Goal: Answer question/provide support: Share knowledge or assist other users

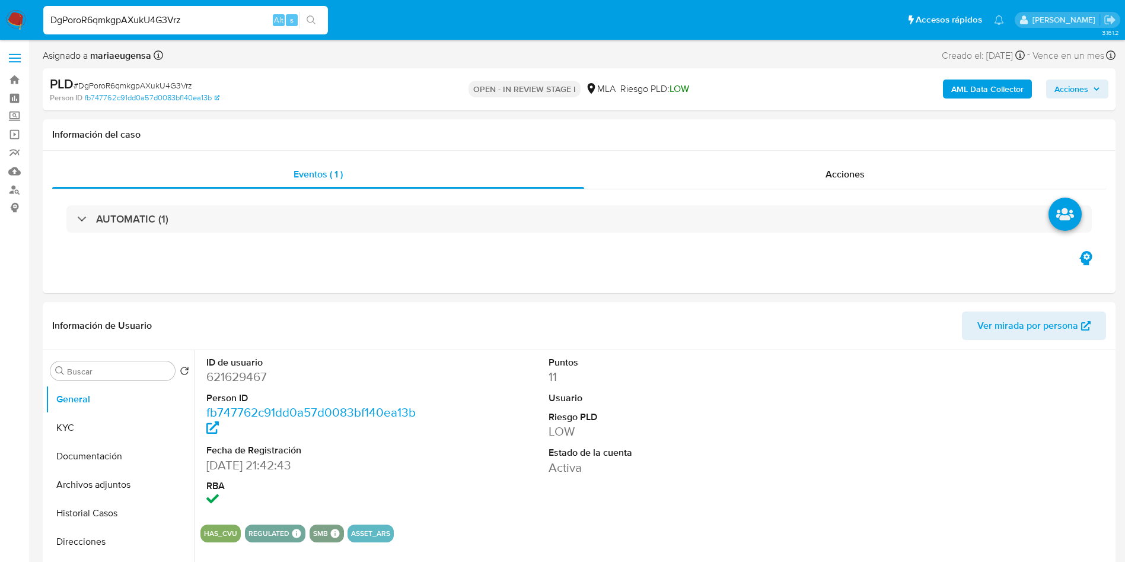
select select "10"
click at [224, 383] on dd "621629467" at bounding box center [314, 376] width 217 height 17
click at [231, 374] on dd "621629467" at bounding box center [314, 376] width 217 height 17
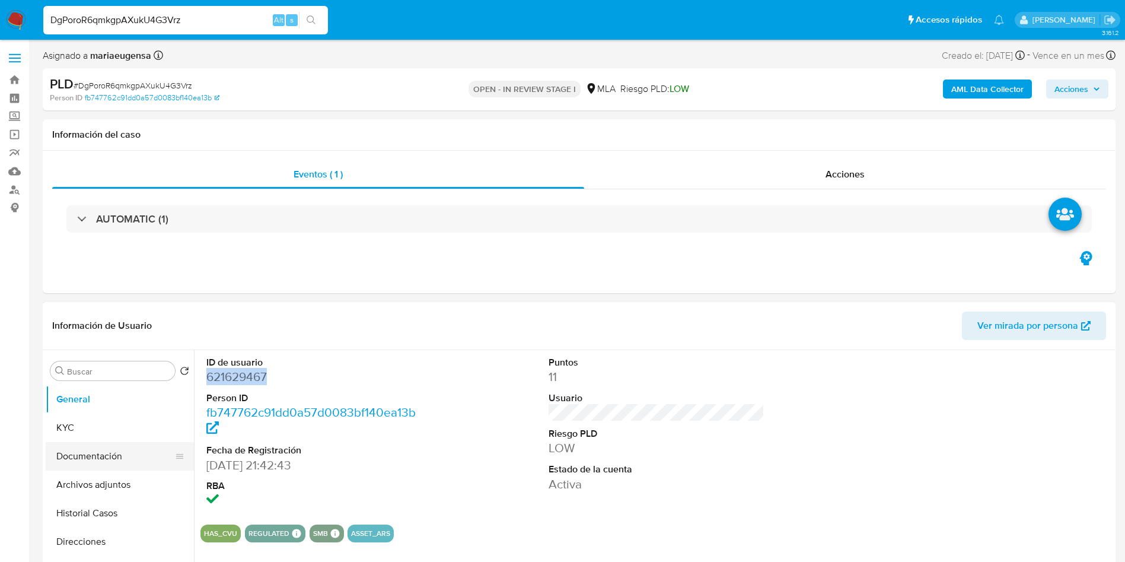
drag, startPoint x: 101, startPoint y: 427, endPoint x: 84, endPoint y: 448, distance: 27.4
click at [102, 429] on button "KYC" at bounding box center [120, 427] width 148 height 28
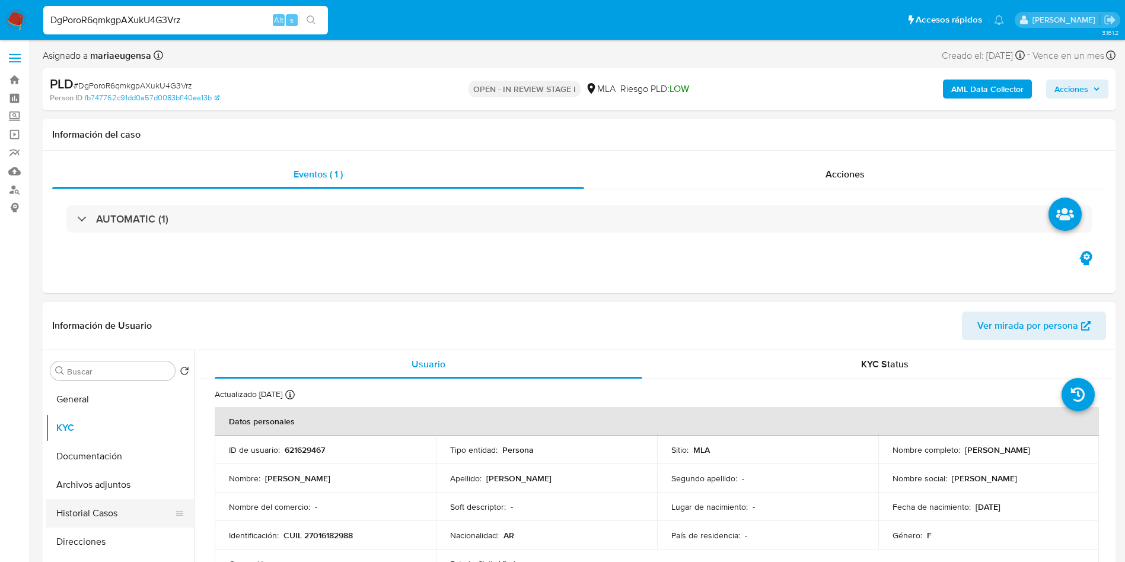
click at [81, 510] on button "Historial Casos" at bounding box center [115, 513] width 139 height 28
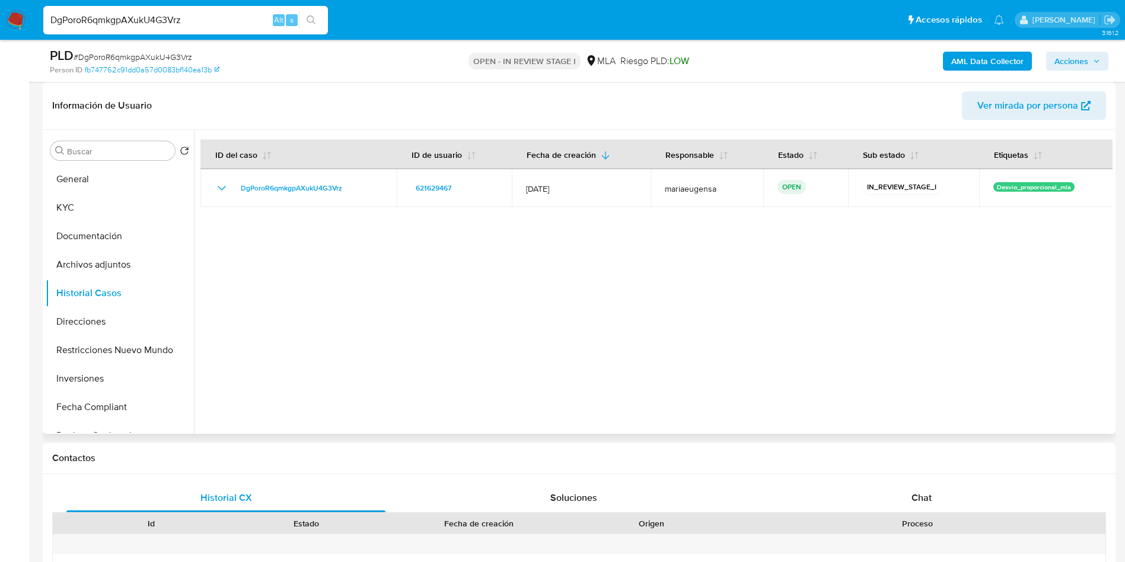
scroll to position [89, 0]
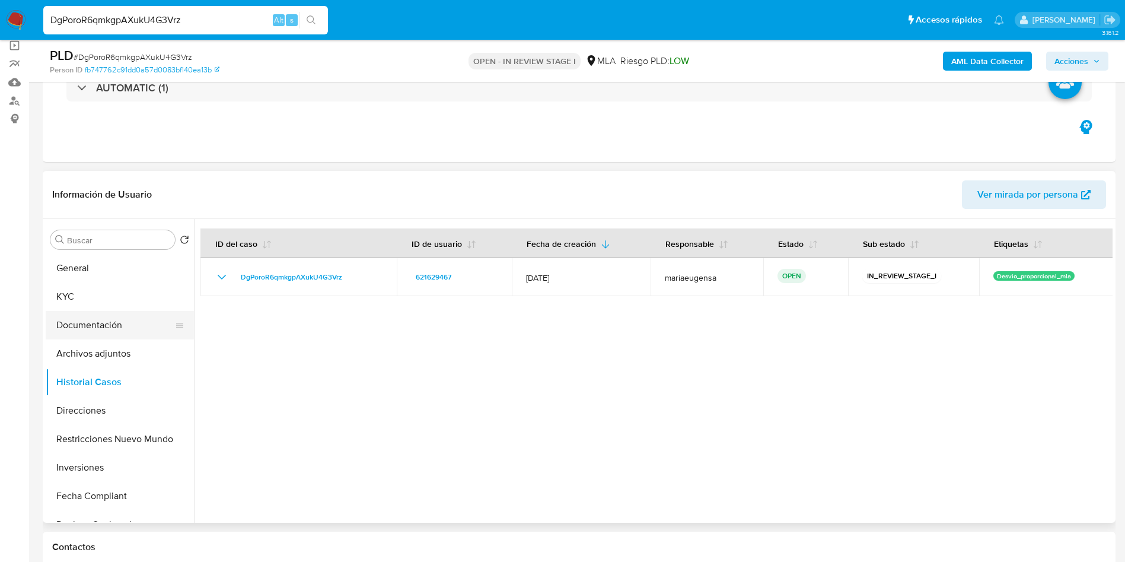
drag, startPoint x: 68, startPoint y: 300, endPoint x: 82, endPoint y: 331, distance: 34.5
click at [68, 301] on button "KYC" at bounding box center [120, 296] width 148 height 28
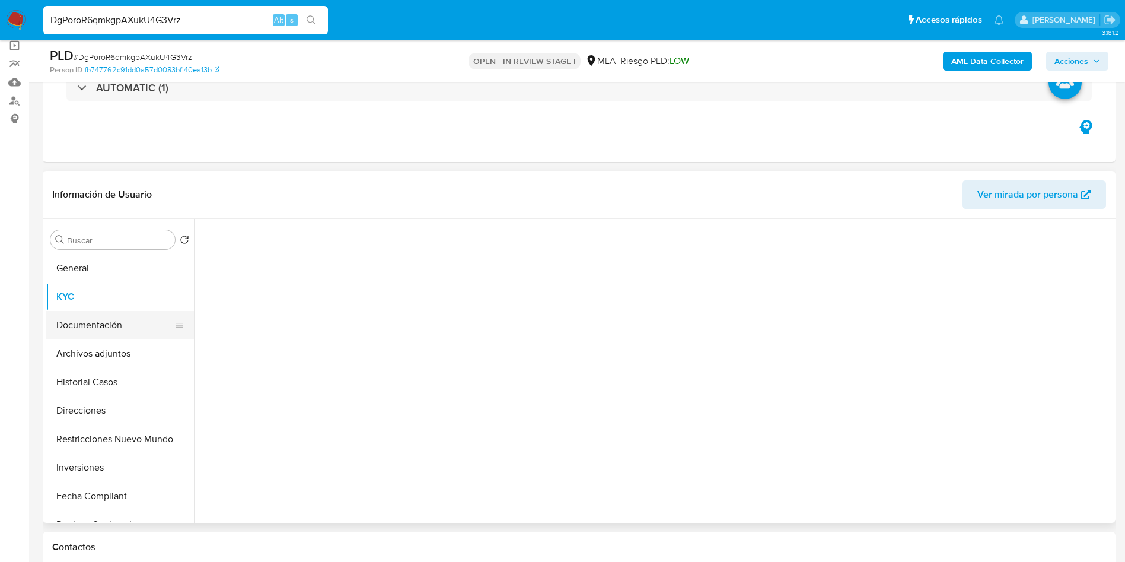
drag, startPoint x: 82, startPoint y: 330, endPoint x: 96, endPoint y: 329, distance: 13.8
click at [82, 331] on button "Documentación" at bounding box center [115, 325] width 139 height 28
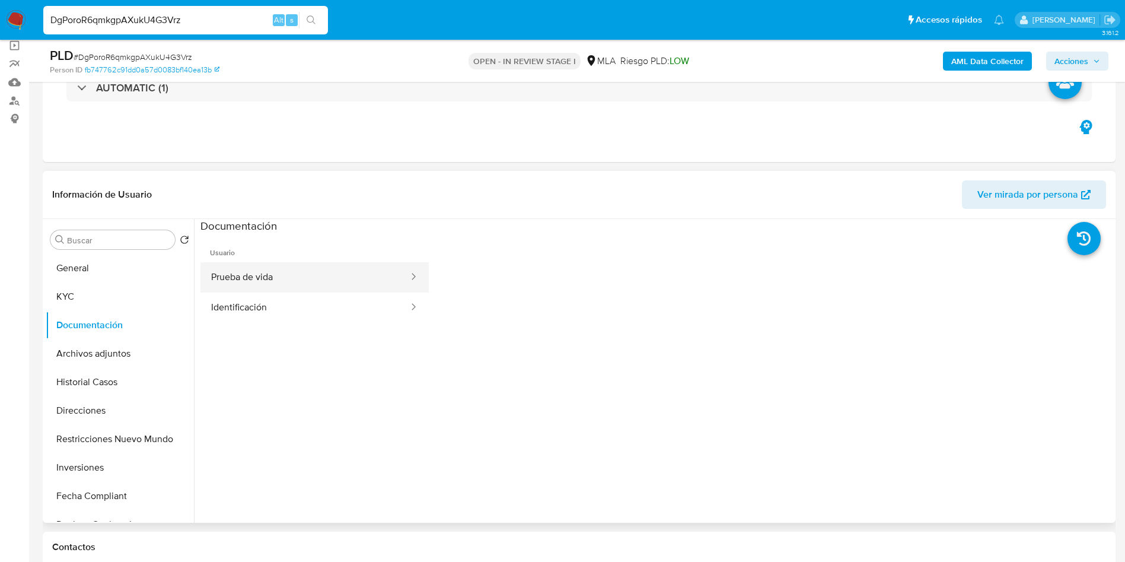
drag, startPoint x: 309, startPoint y: 267, endPoint x: 295, endPoint y: 287, distance: 24.7
click at [309, 268] on button "Prueba de vida" at bounding box center [304, 277] width 209 height 30
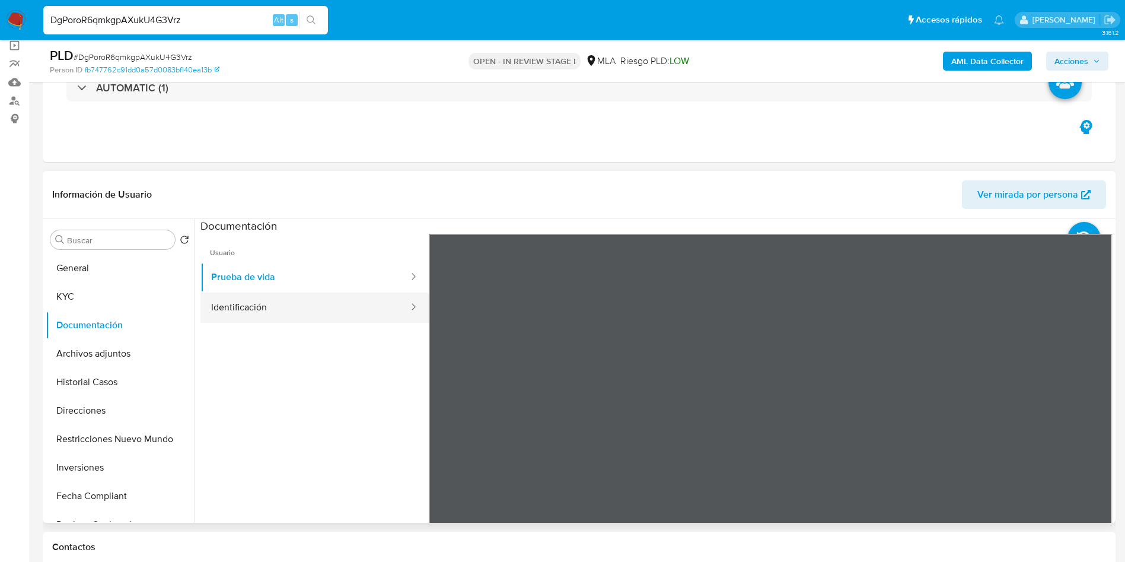
click at [259, 314] on button "Identificación" at bounding box center [304, 307] width 209 height 30
click at [1089, 428] on icon at bounding box center [1098, 427] width 24 height 24
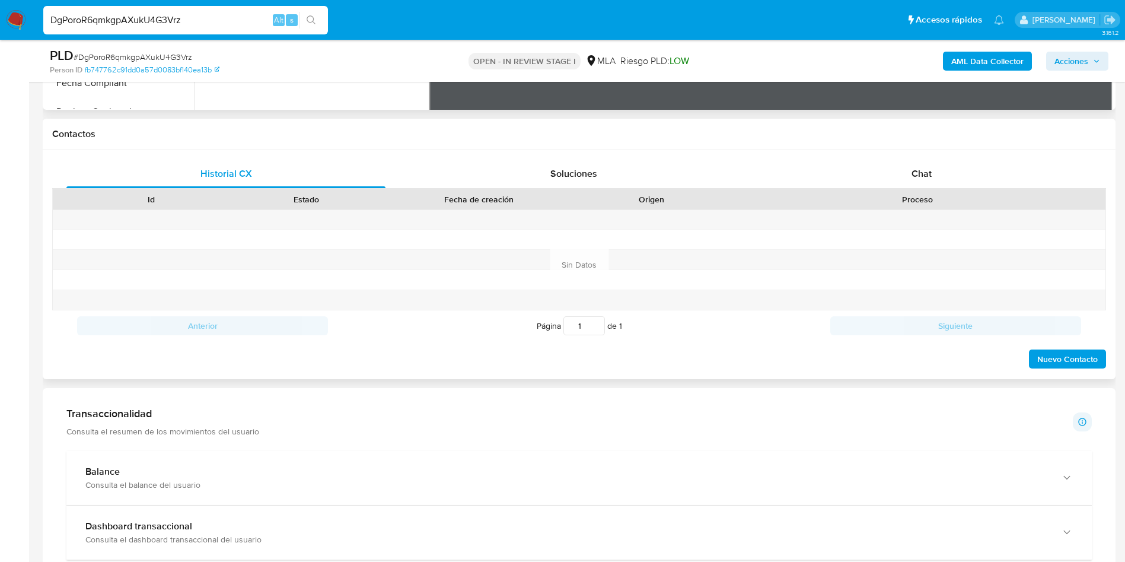
scroll to position [507, 0]
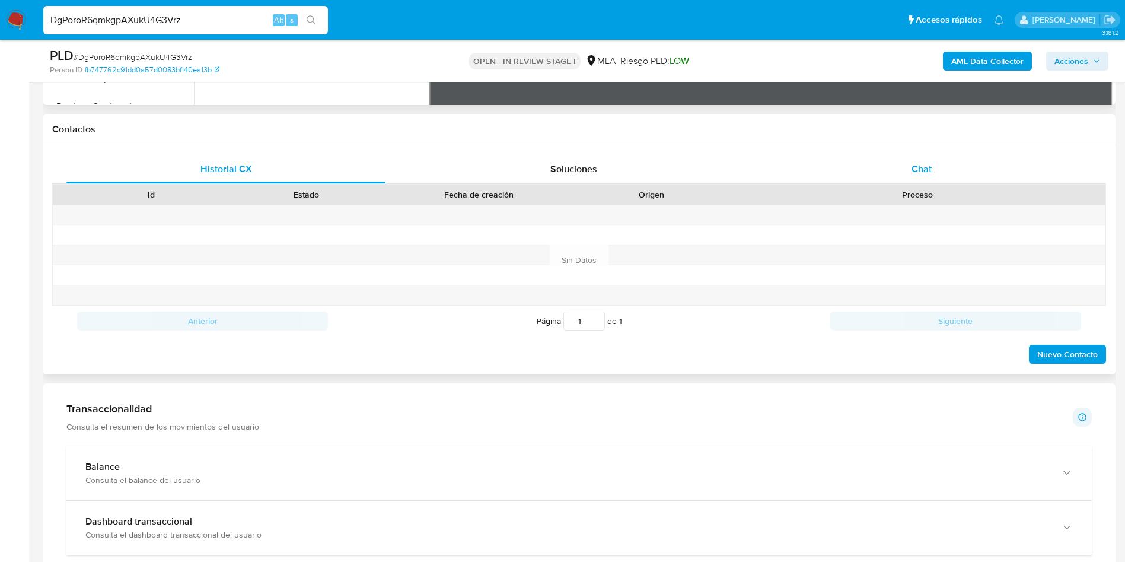
drag, startPoint x: 929, startPoint y: 163, endPoint x: 890, endPoint y: 189, distance: 46.6
click at [929, 163] on span "Chat" at bounding box center [922, 169] width 20 height 14
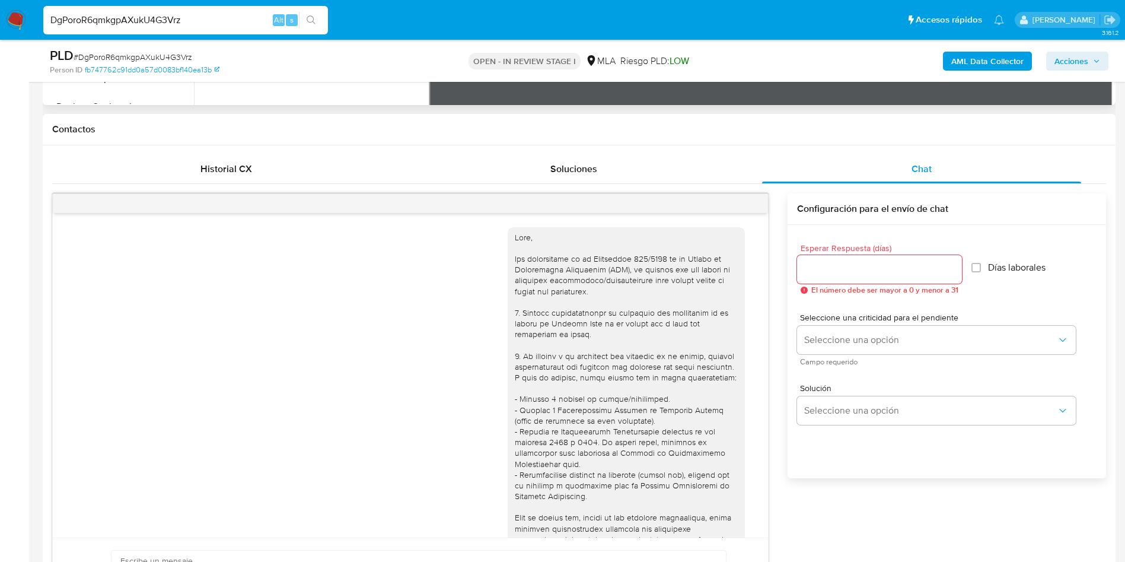
scroll to position [489, 0]
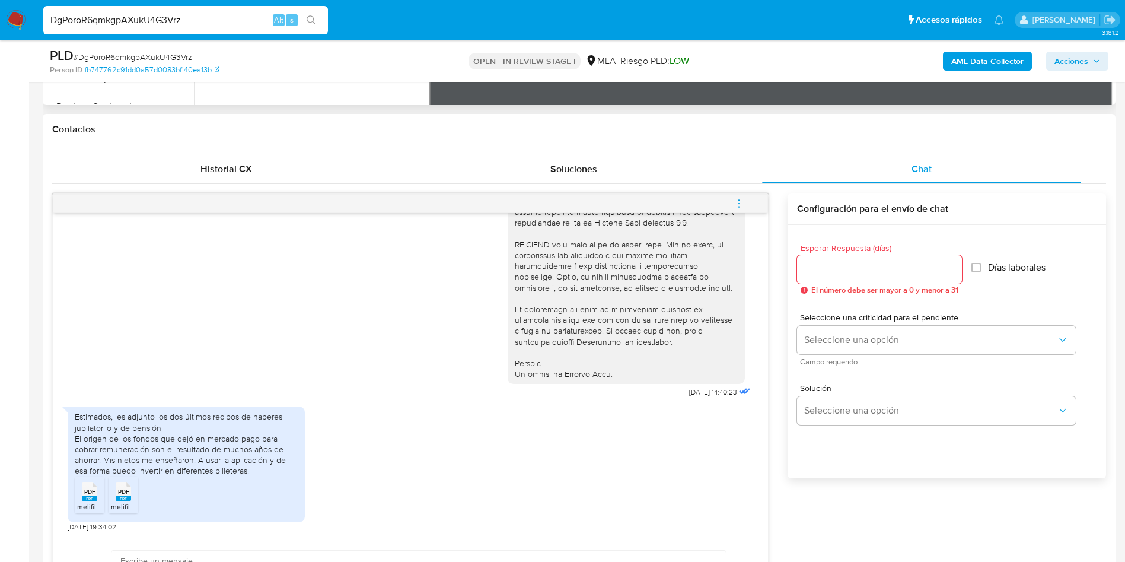
click at [85, 488] on span "PDF" at bounding box center [89, 492] width 11 height 8
click at [110, 501] on li "PDF PDF melifile4605350514675175948.pdf" at bounding box center [124, 494] width 30 height 37
click at [817, 273] on input "Esperar Respuesta (días)" at bounding box center [879, 269] width 165 height 15
type input "2"
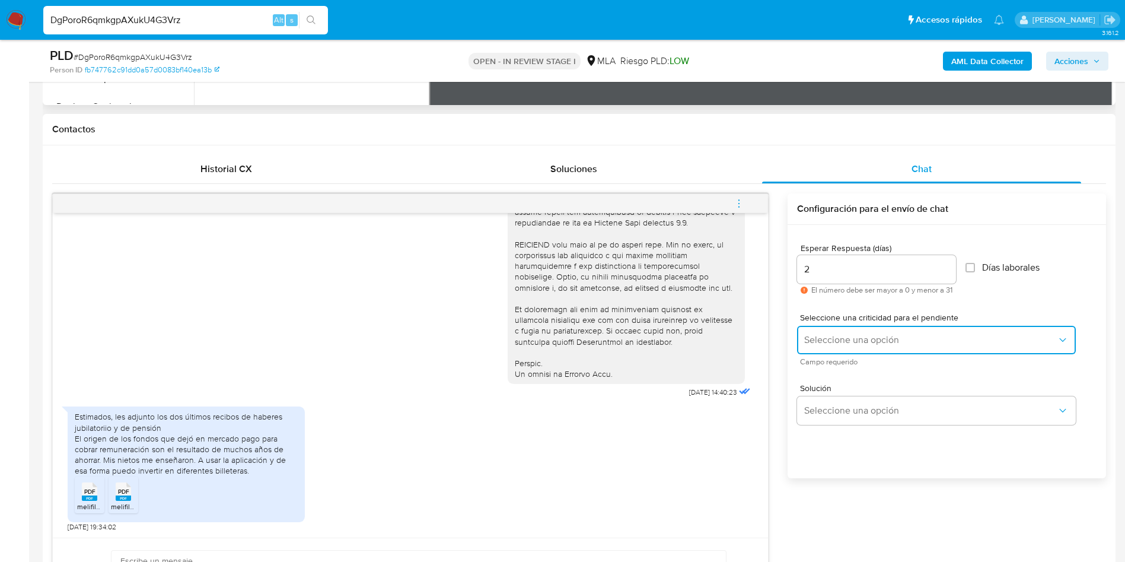
click at [814, 338] on span "Seleccione una opción" at bounding box center [930, 340] width 253 height 12
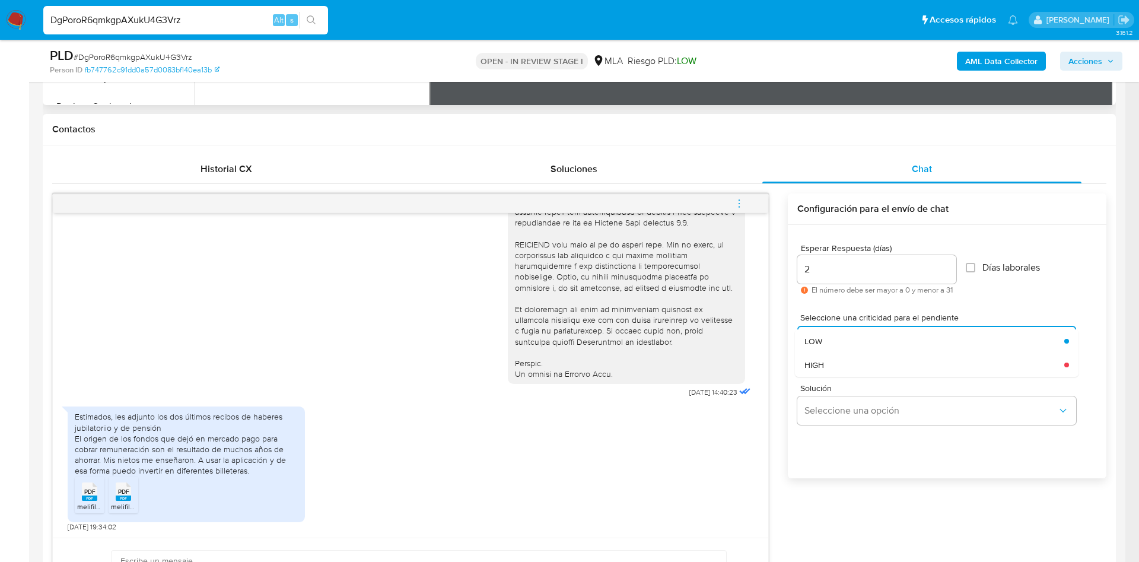
click at [825, 345] on div "LOW" at bounding box center [930, 341] width 253 height 24
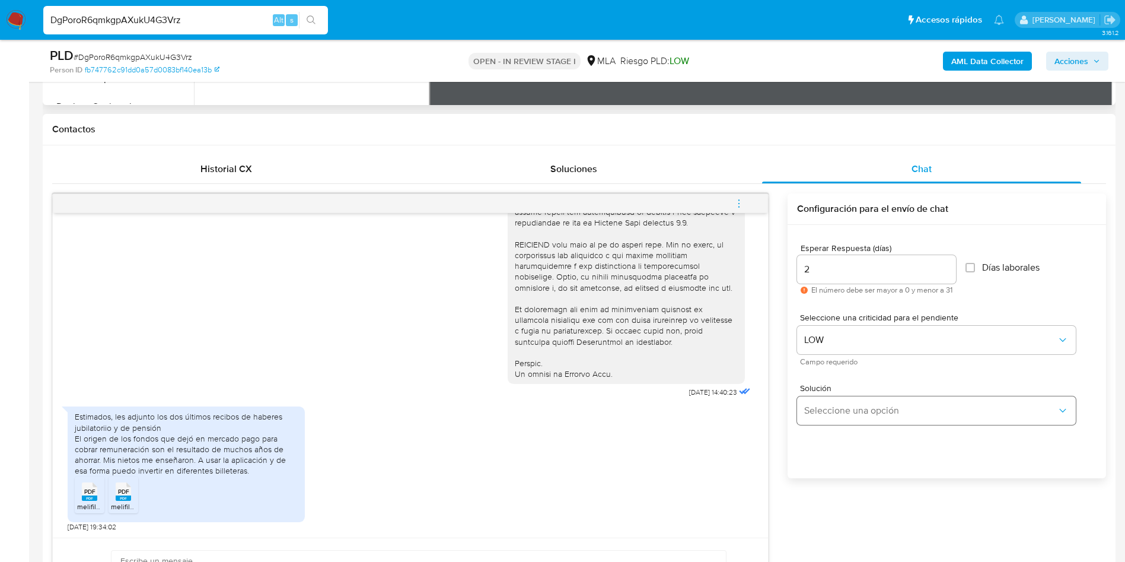
drag, startPoint x: 816, startPoint y: 424, endPoint x: 822, endPoint y: 416, distance: 9.7
click at [816, 425] on div "Solución Seleccione una opción" at bounding box center [947, 406] width 300 height 65
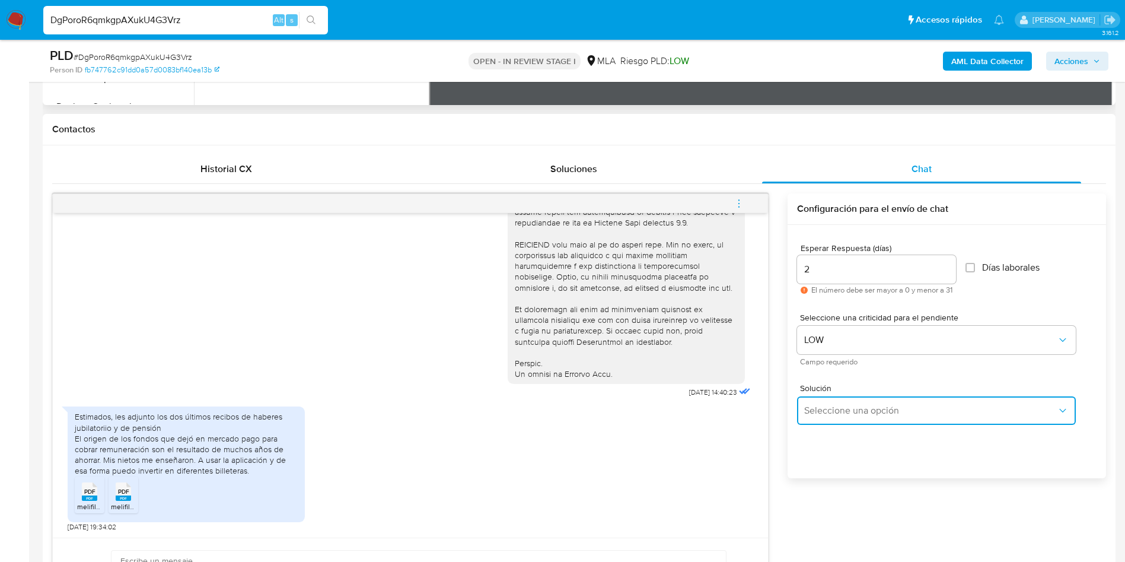
click at [822, 415] on span "Seleccione una opción" at bounding box center [930, 411] width 253 height 12
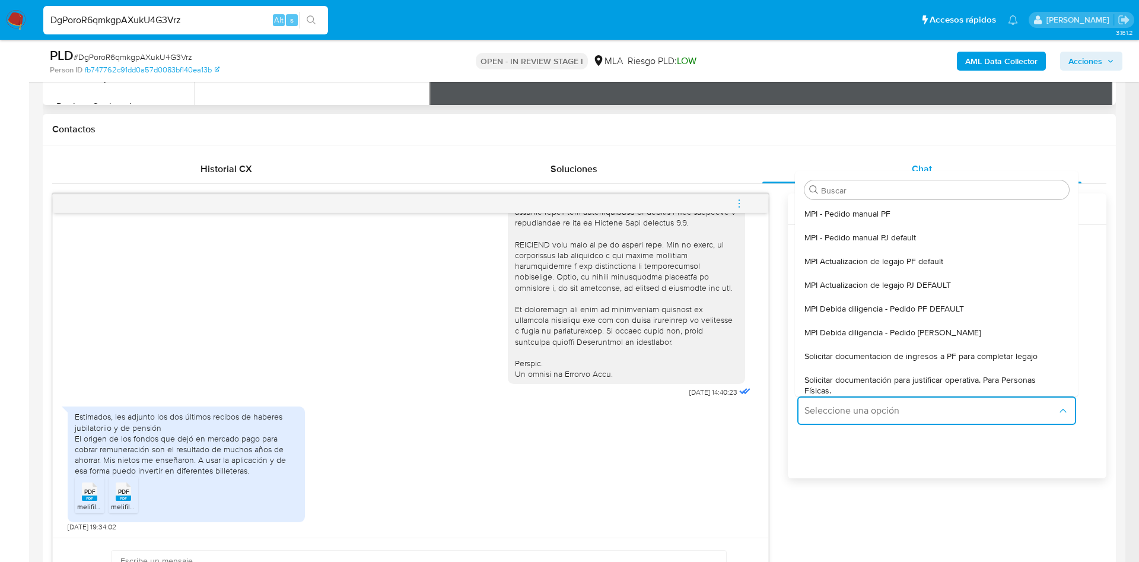
drag, startPoint x: 832, startPoint y: 378, endPoint x: 398, endPoint y: 443, distance: 439.1
click at [806, 391] on span "Solicitar documentación para justificar operativa. Para Personas Físicas." at bounding box center [932, 384] width 257 height 21
type textarea "Hola,En función de las operaciones registradas en tu cuenta de Mercado Pago, ne…"
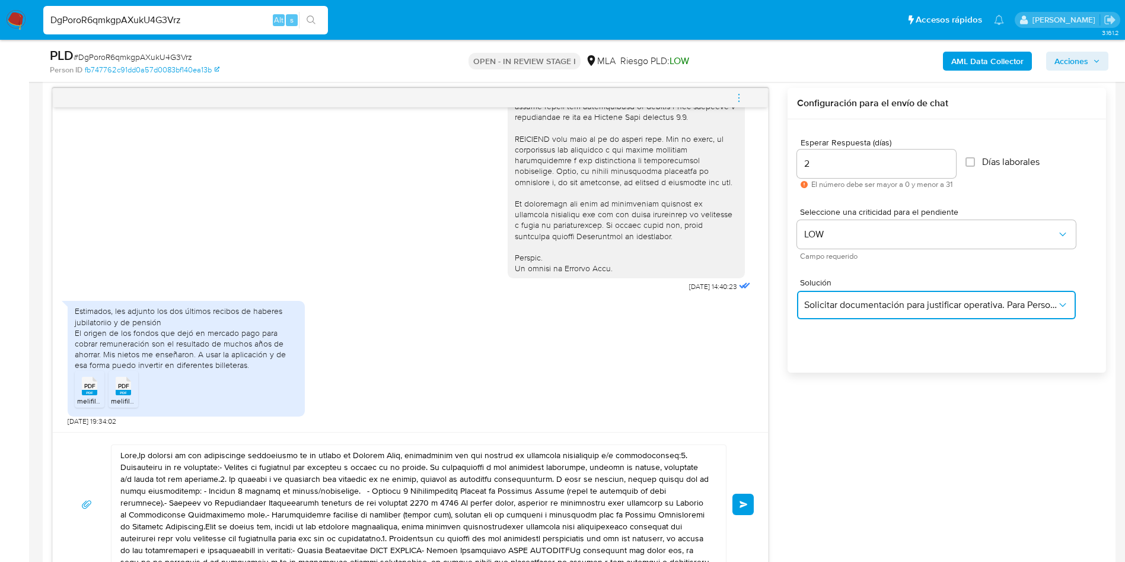
scroll to position [685, 0]
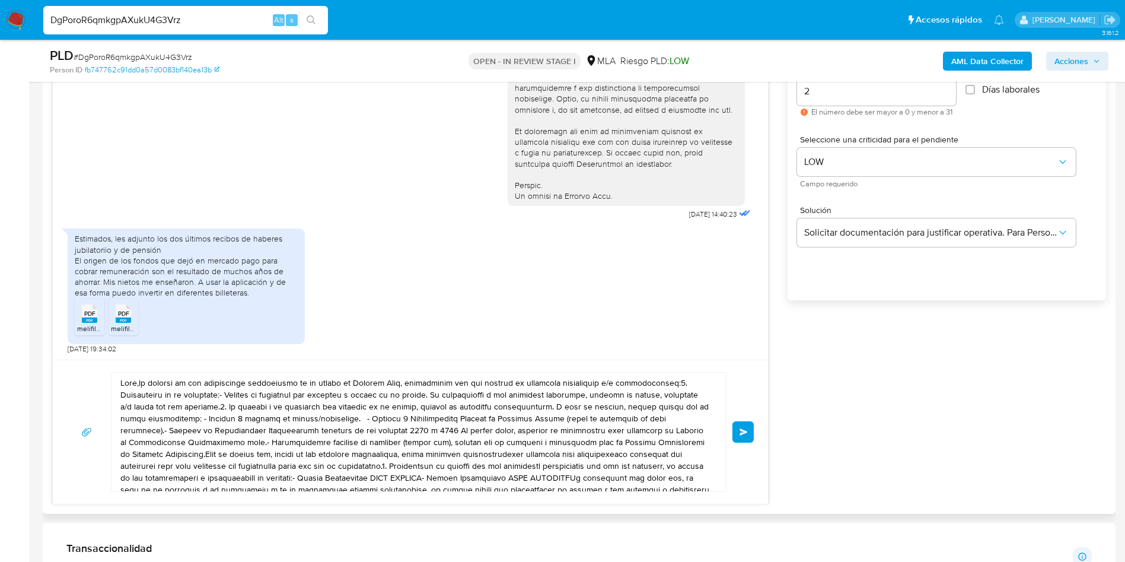
click at [267, 431] on textarea at bounding box center [415, 432] width 591 height 119
click at [267, 430] on textarea at bounding box center [415, 432] width 591 height 119
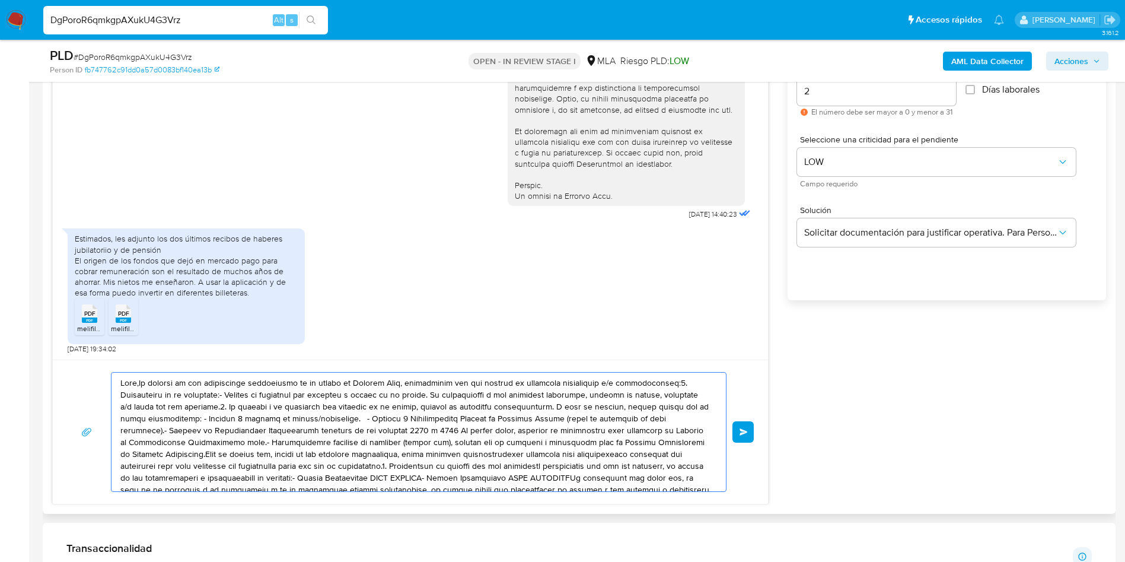
click at [267, 430] on textarea at bounding box center [415, 432] width 591 height 119
click at [267, 431] on textarea at bounding box center [415, 432] width 591 height 119
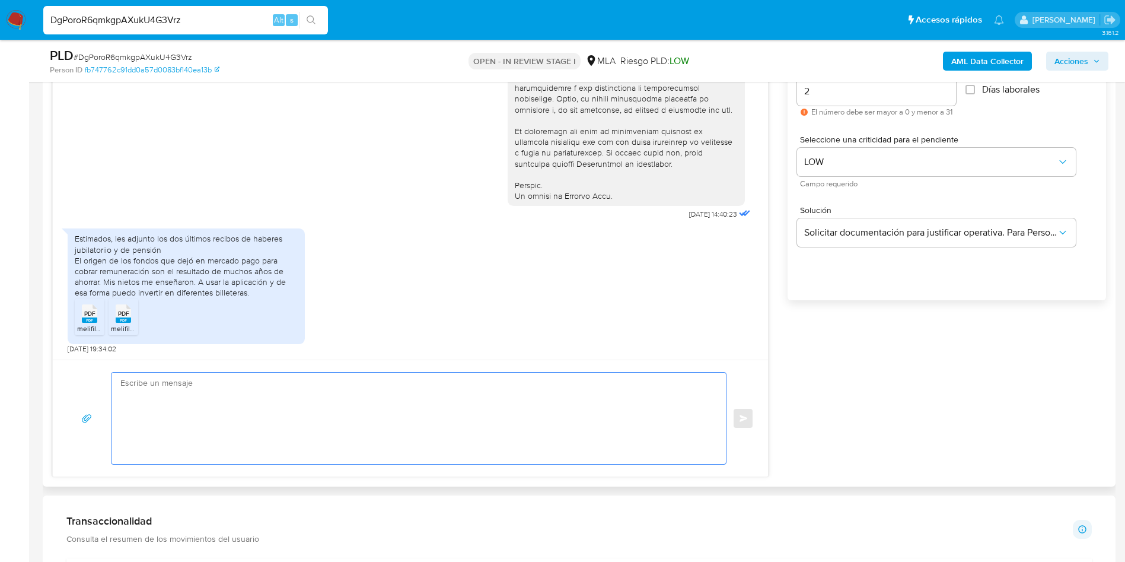
paste textarea "Hola, Muchas gracias por la documentación enviada. En función de las operacione…"
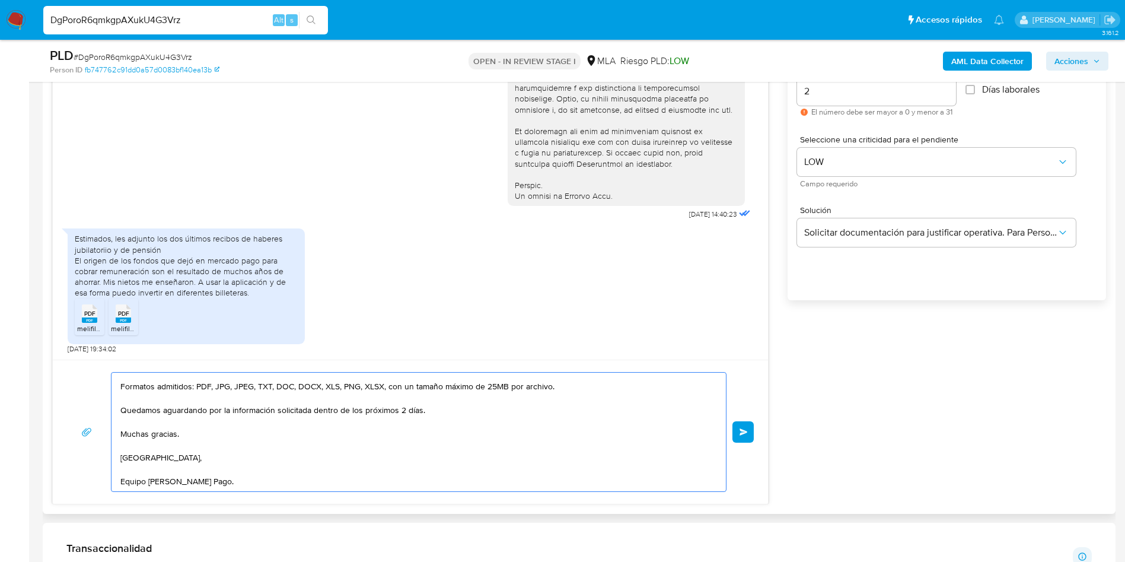
scroll to position [151, 0]
click at [267, 431] on textarea "Hola, Muchas gracias por la documentación enviada. En función de las operacione…" at bounding box center [415, 432] width 591 height 119
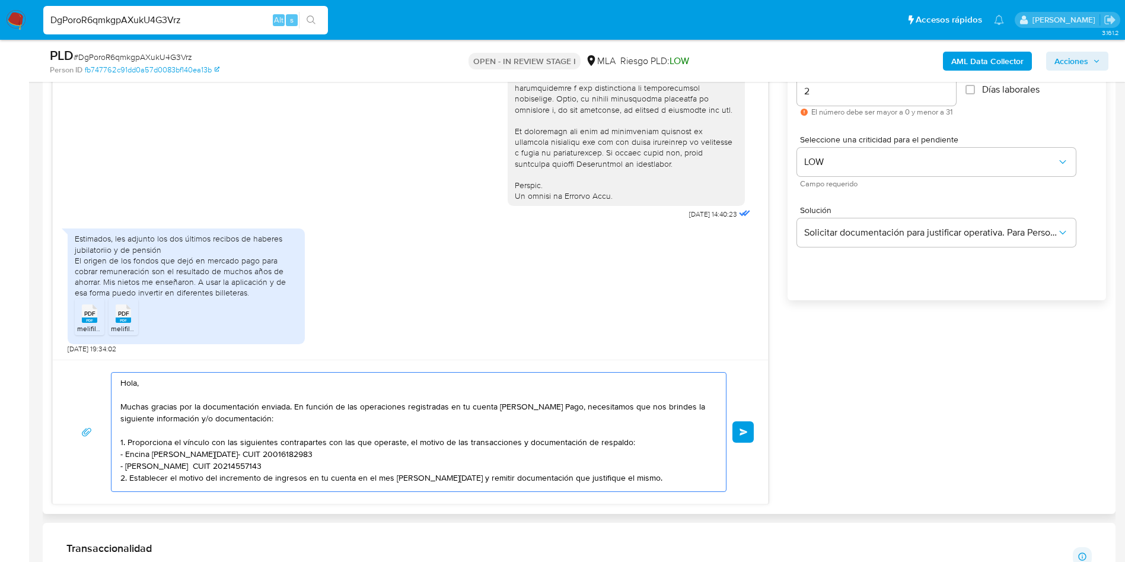
click at [605, 428] on textarea "Hola, Muchas gracias por la documentación enviada. En función de las operacione…" at bounding box center [415, 432] width 591 height 119
click at [322, 467] on textarea "Hola, Muchas gracias por la documentación enviada. En función de las operacione…" at bounding box center [415, 432] width 591 height 119
click at [653, 441] on textarea at bounding box center [415, 432] width 591 height 119
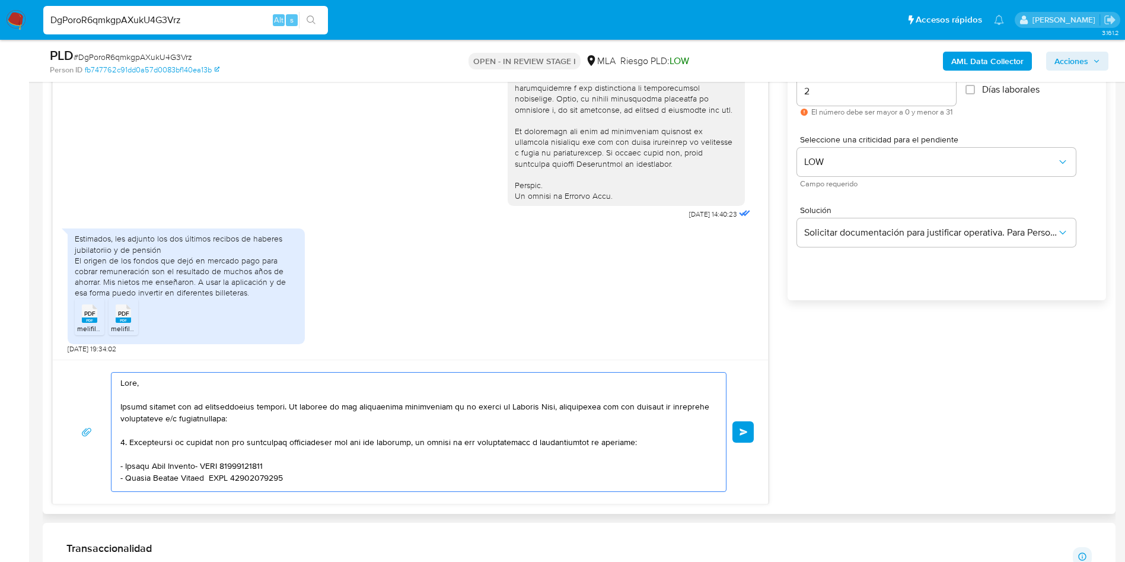
click at [653, 440] on textarea at bounding box center [415, 432] width 591 height 119
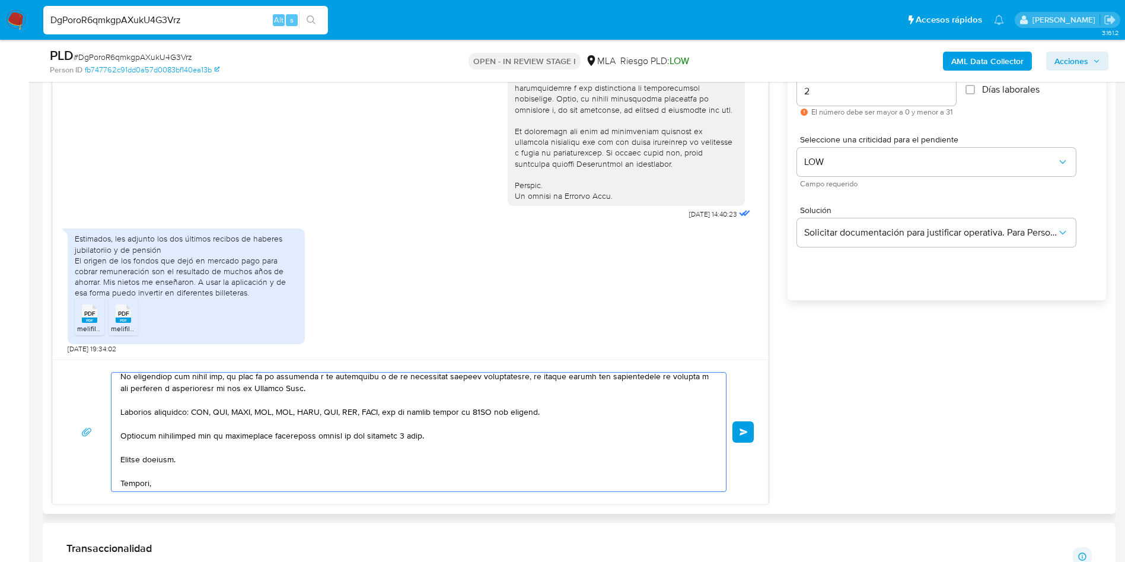
scroll to position [174, 0]
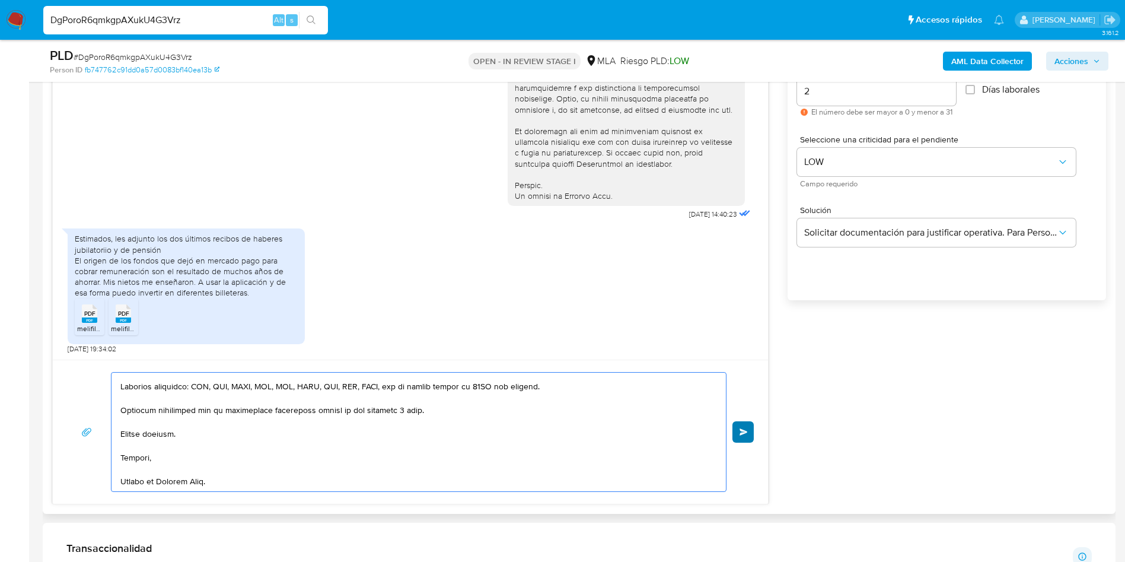
type textarea "Hola, Muchas gracias por la documentación enviada. En función de las operacione…"
click at [749, 427] on button "Enviar" at bounding box center [743, 431] width 21 height 21
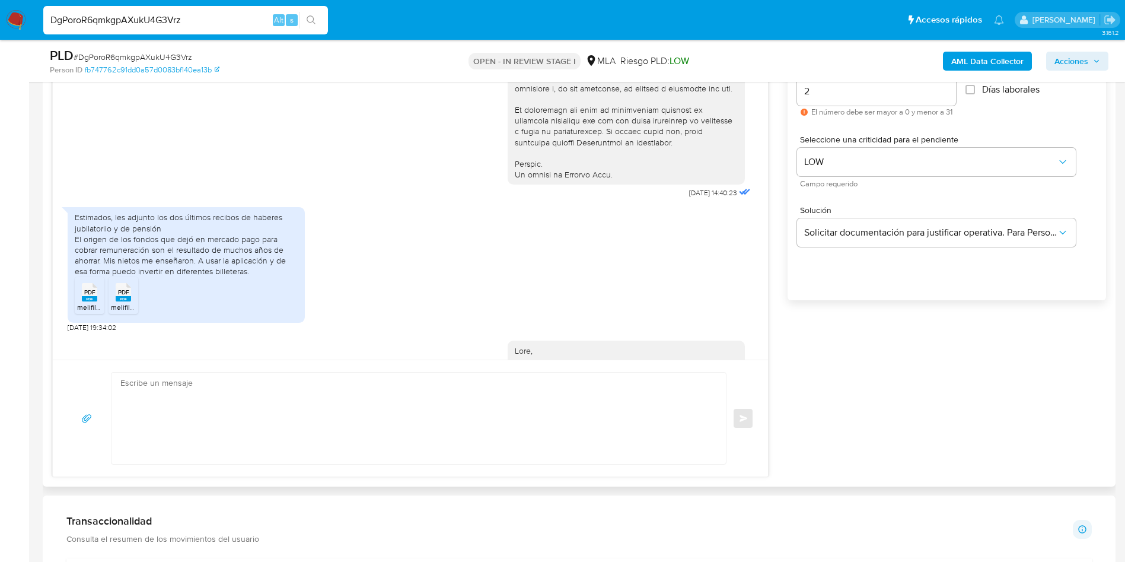
scroll to position [890, 0]
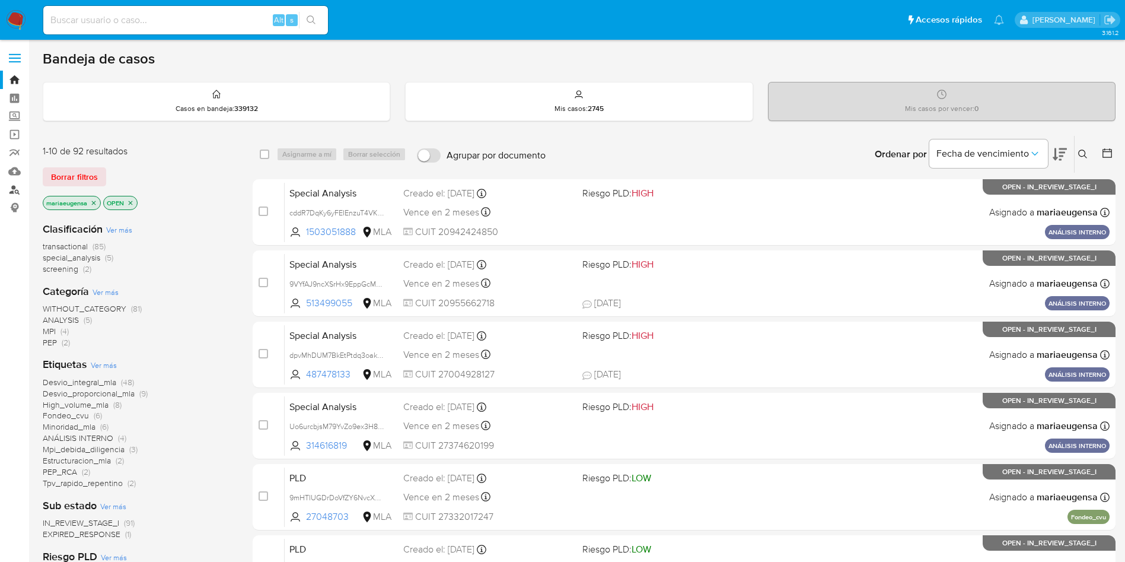
click at [11, 192] on link "Buscador de personas" at bounding box center [70, 189] width 141 height 18
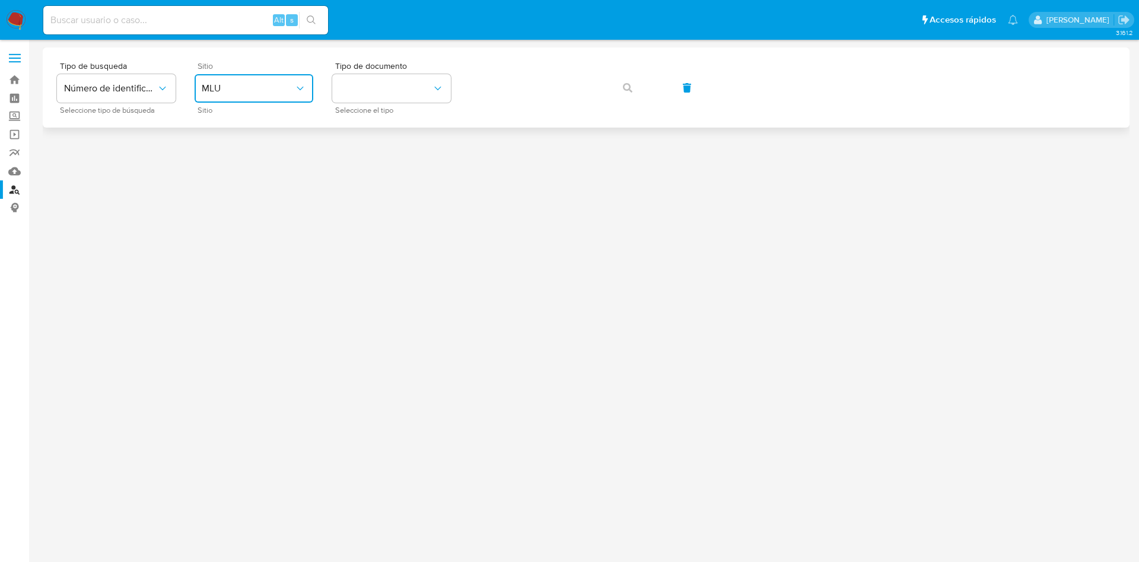
click at [246, 89] on span "MLU" at bounding box center [248, 88] width 93 height 12
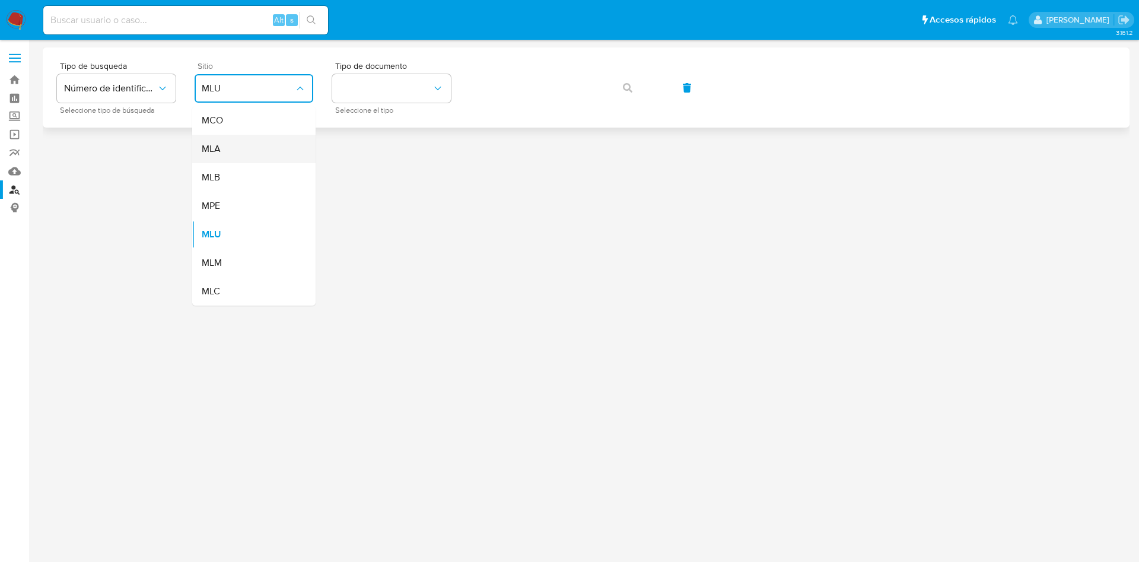
click at [230, 151] on div "MLA" at bounding box center [250, 149] width 97 height 28
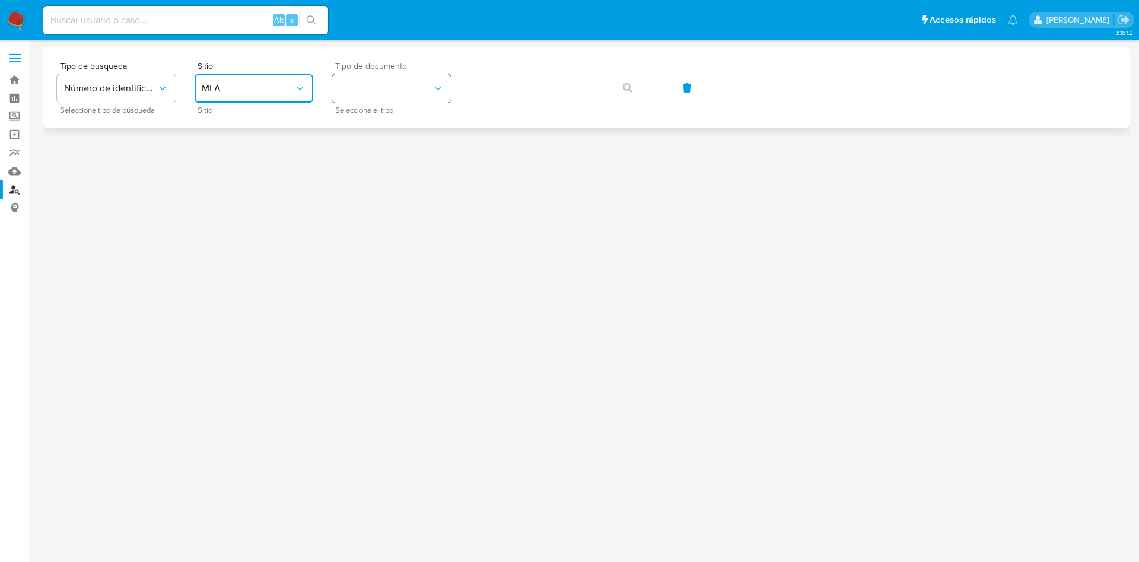
click at [392, 85] on button "identificationType" at bounding box center [391, 88] width 119 height 28
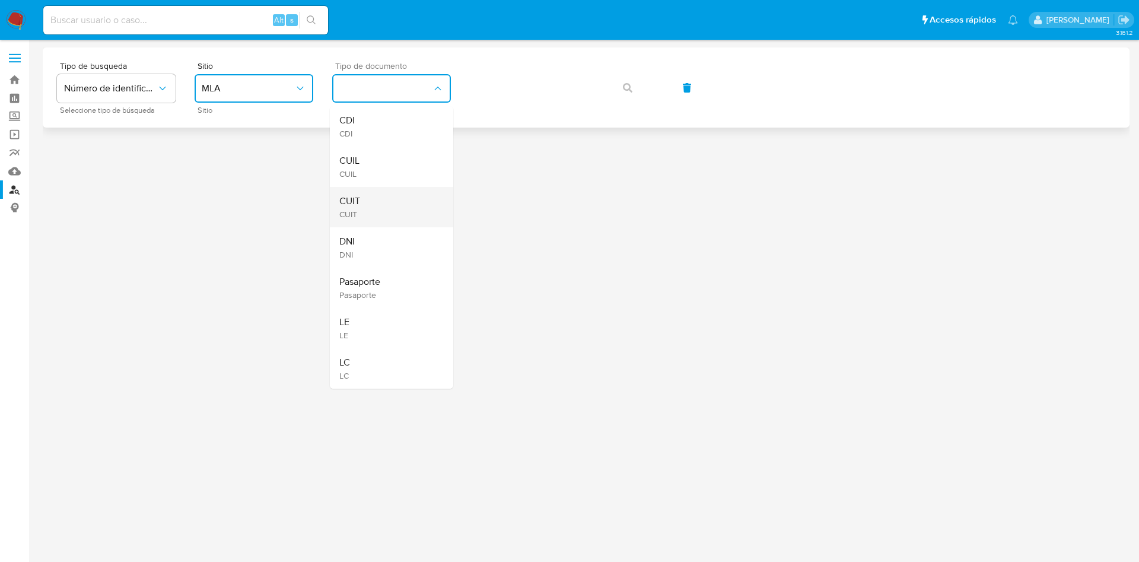
click at [349, 197] on span "CUIT" at bounding box center [349, 201] width 21 height 12
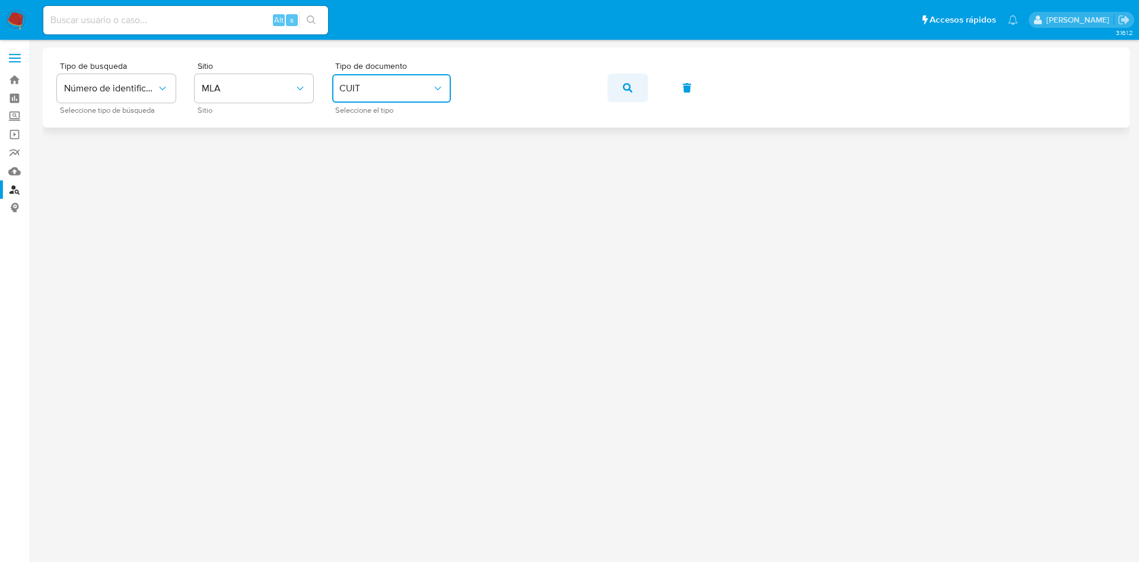
click at [626, 76] on span "button" at bounding box center [627, 88] width 9 height 26
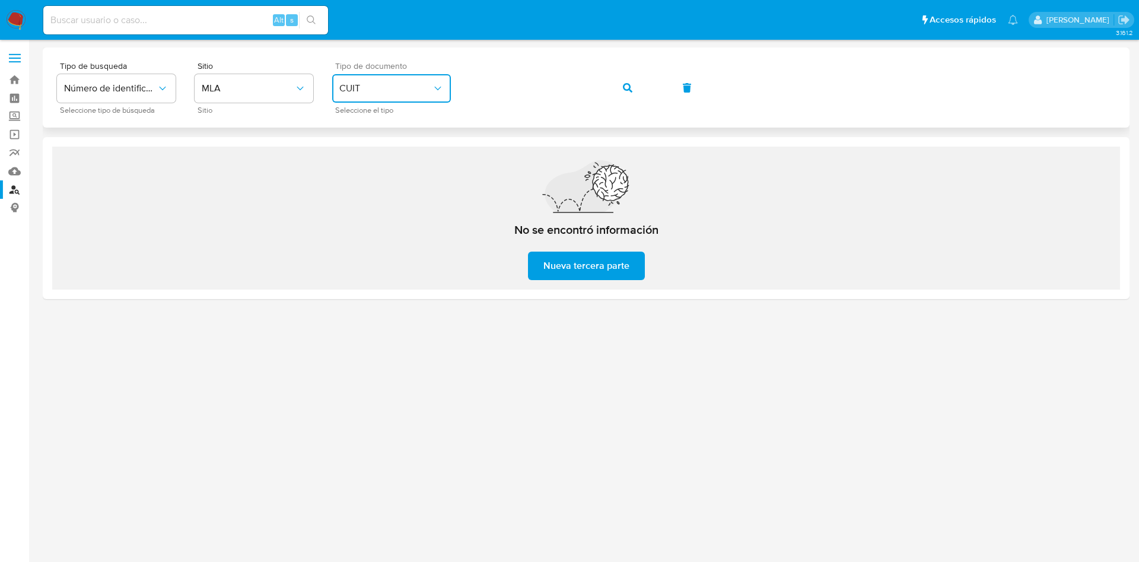
click at [370, 85] on span "CUIT" at bounding box center [385, 88] width 93 height 12
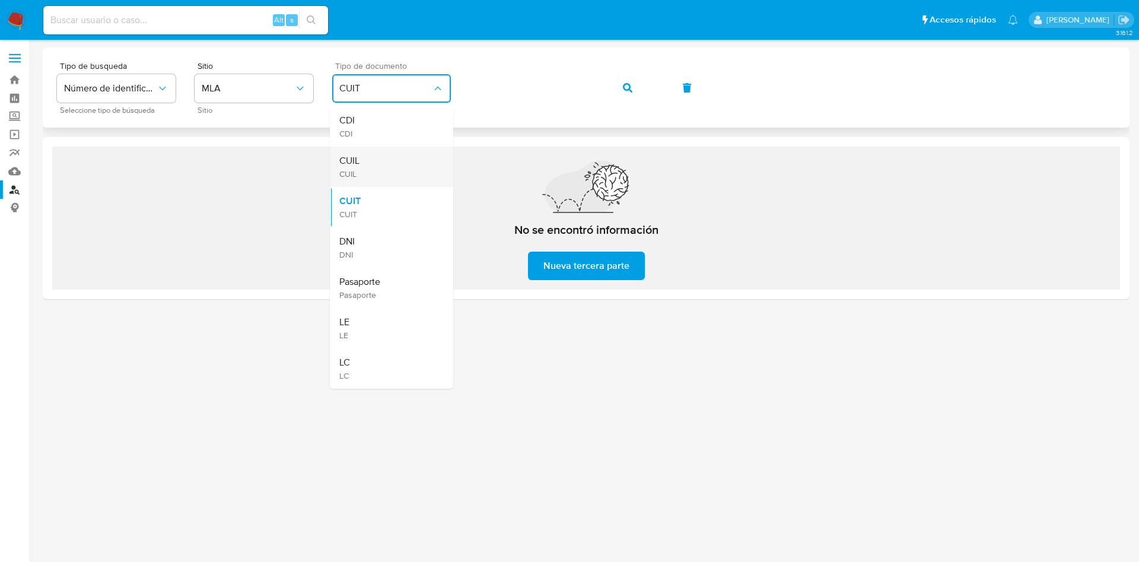
click at [378, 168] on div "CUIL CUIL" at bounding box center [387, 167] width 97 height 40
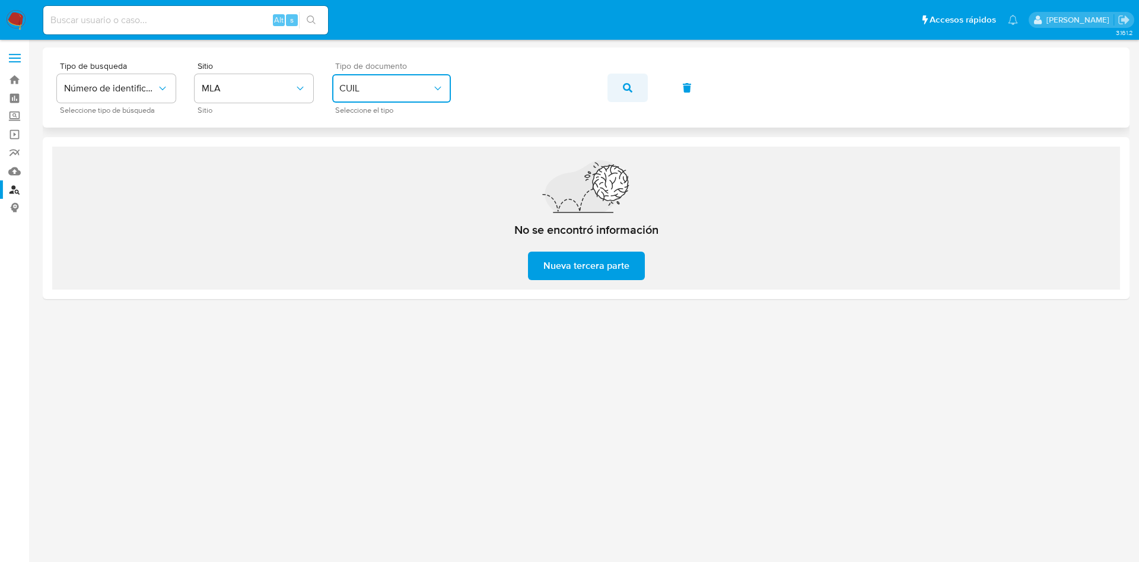
click at [623, 91] on icon "button" at bounding box center [627, 87] width 9 height 9
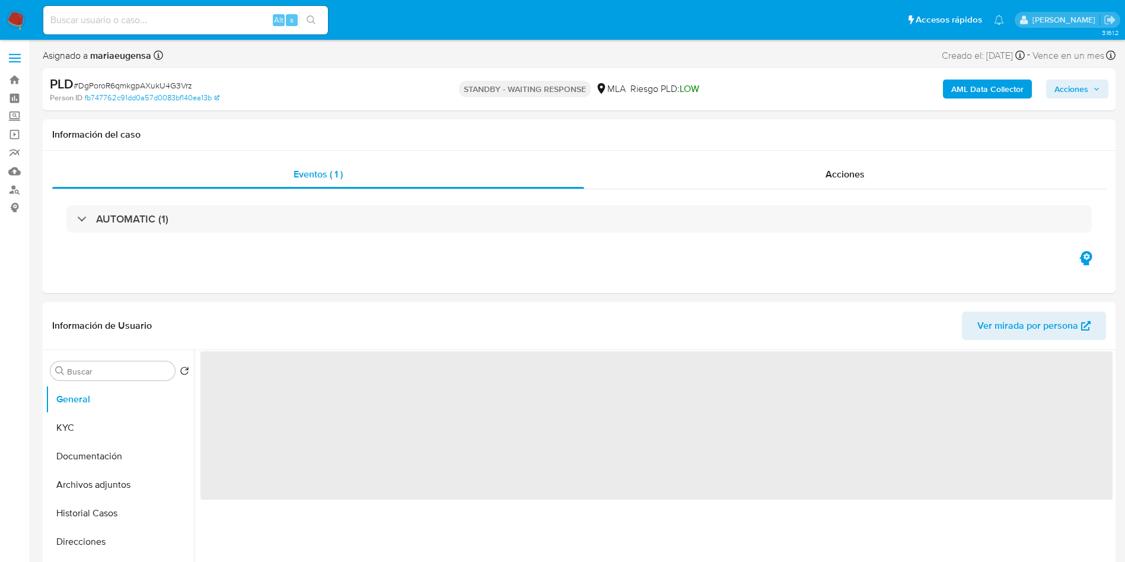
select select "10"
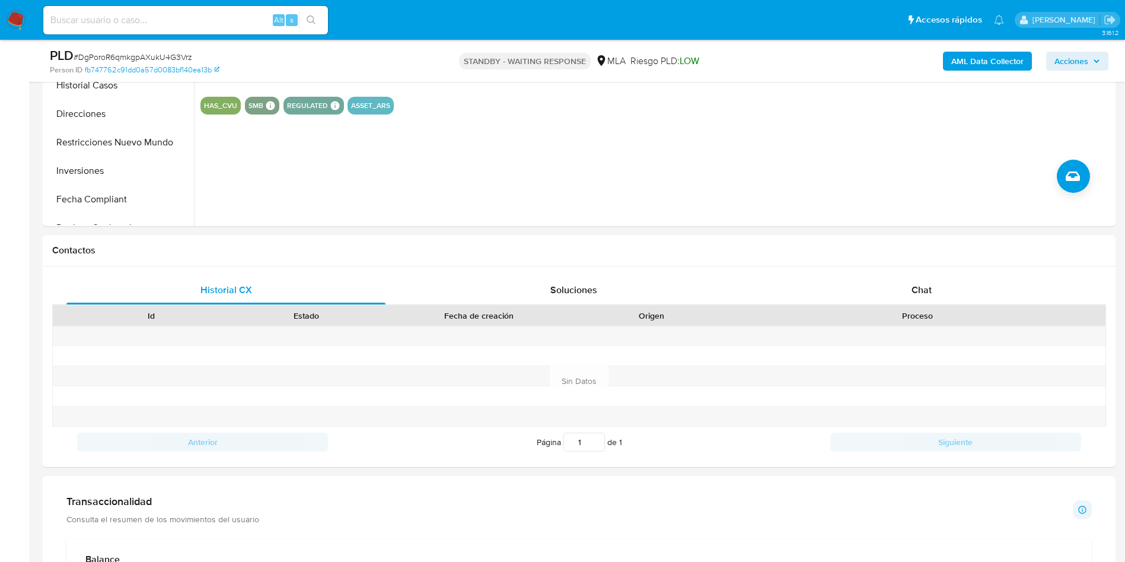
scroll to position [420, 0]
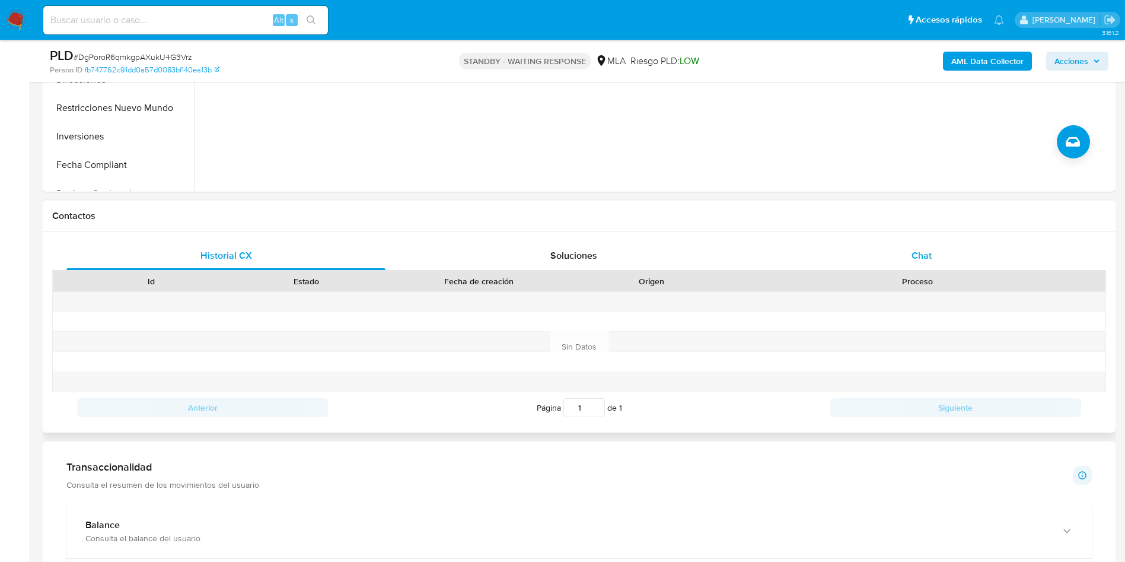
click at [944, 251] on div "Chat" at bounding box center [921, 255] width 319 height 28
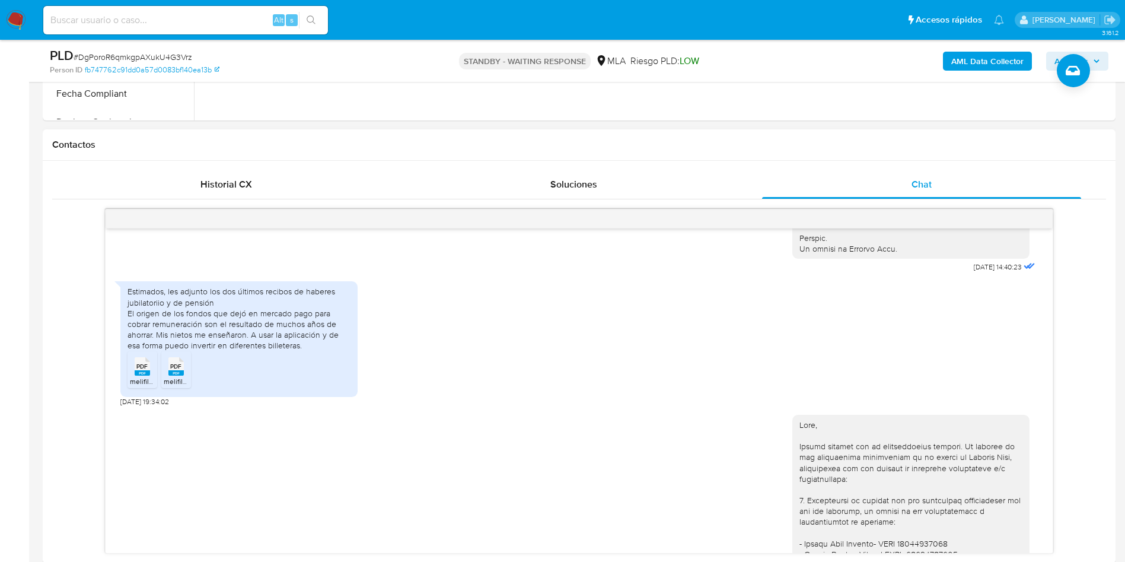
scroll to position [603, 0]
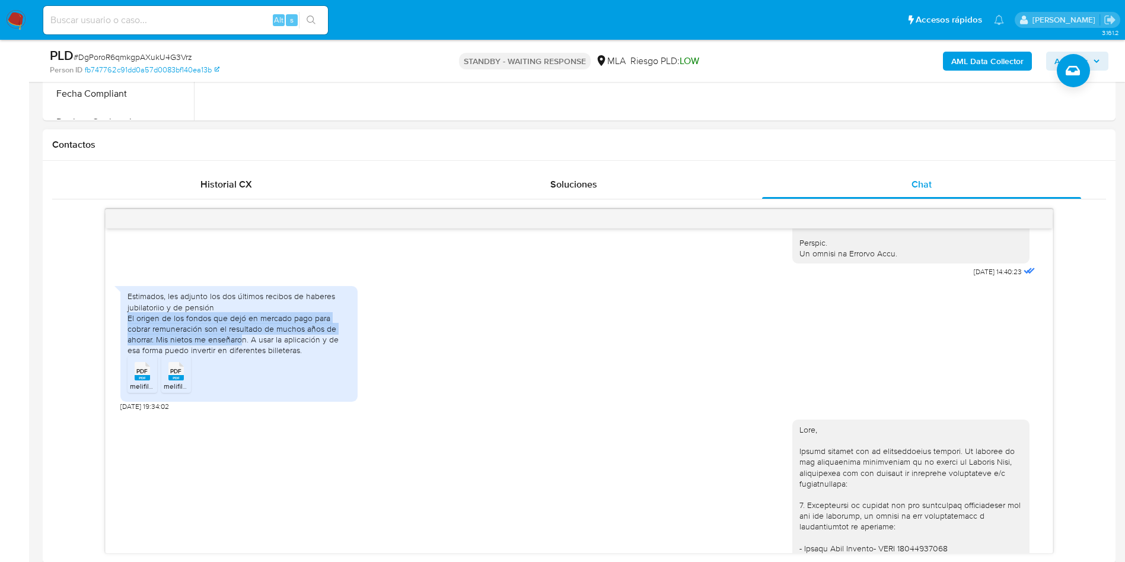
drag, startPoint x: 129, startPoint y: 339, endPoint x: 242, endPoint y: 358, distance: 114.8
click at [242, 355] on div "Estimados, les adjunto los dos últimos recibos de haberes jubilatoriio y de pen…" at bounding box center [239, 323] width 223 height 65
copy div "El origen de los fondos que dejó en mercado pago para cobrar remuneración son e…"
click at [549, 389] on div "Estimados, les adjunto los dos últimos recibos de haberes jubilatoriio y de pen…" at bounding box center [579, 345] width 918 height 130
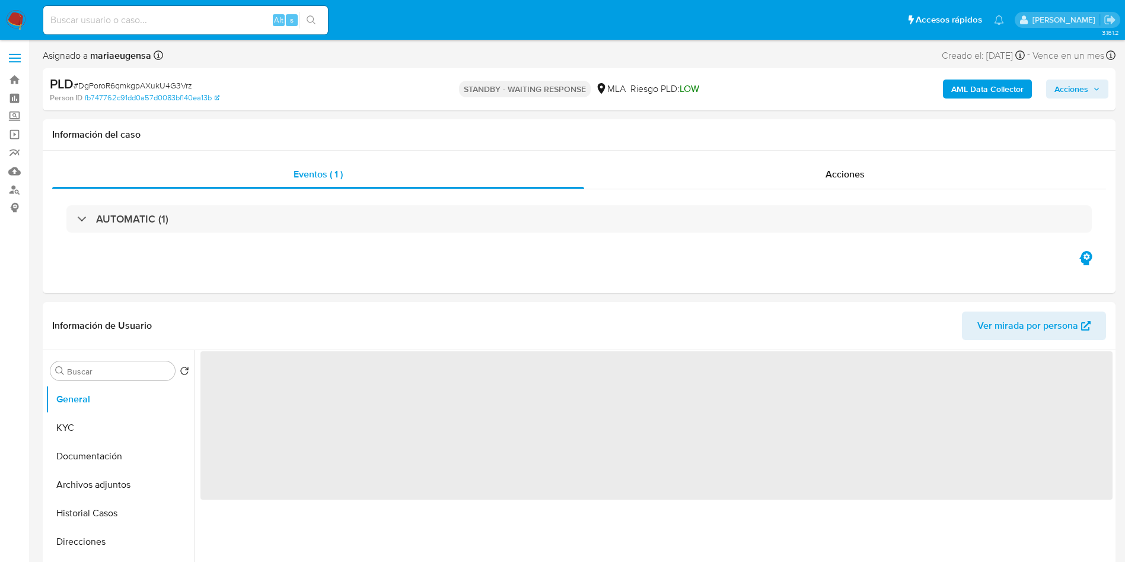
click at [549, 389] on div "Información de Usuario Ver mirada por persona Buscar Volver al orden por defect…" at bounding box center [579, 478] width 1073 height 352
select select "10"
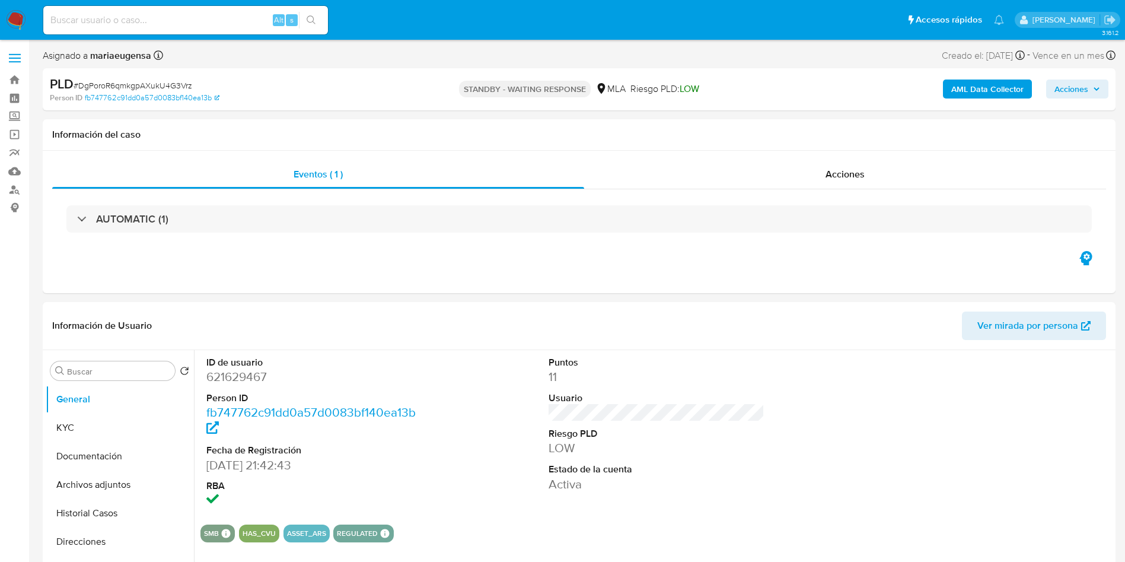
click at [549, 389] on dl "Puntos 11 Usuario Riesgo PLD LOW Estado de la cuenta Activa" at bounding box center [657, 424] width 217 height 136
click at [576, 422] on dl "Puntos 11 Usuario Riesgo PLD LOW Estado de la cuenta Activa" at bounding box center [657, 424] width 217 height 136
click at [489, 330] on header "Información de Usuario Ver mirada por persona" at bounding box center [579, 325] width 1054 height 28
click at [125, 426] on button "KYC" at bounding box center [115, 427] width 139 height 28
